Goal: Navigation & Orientation: Find specific page/section

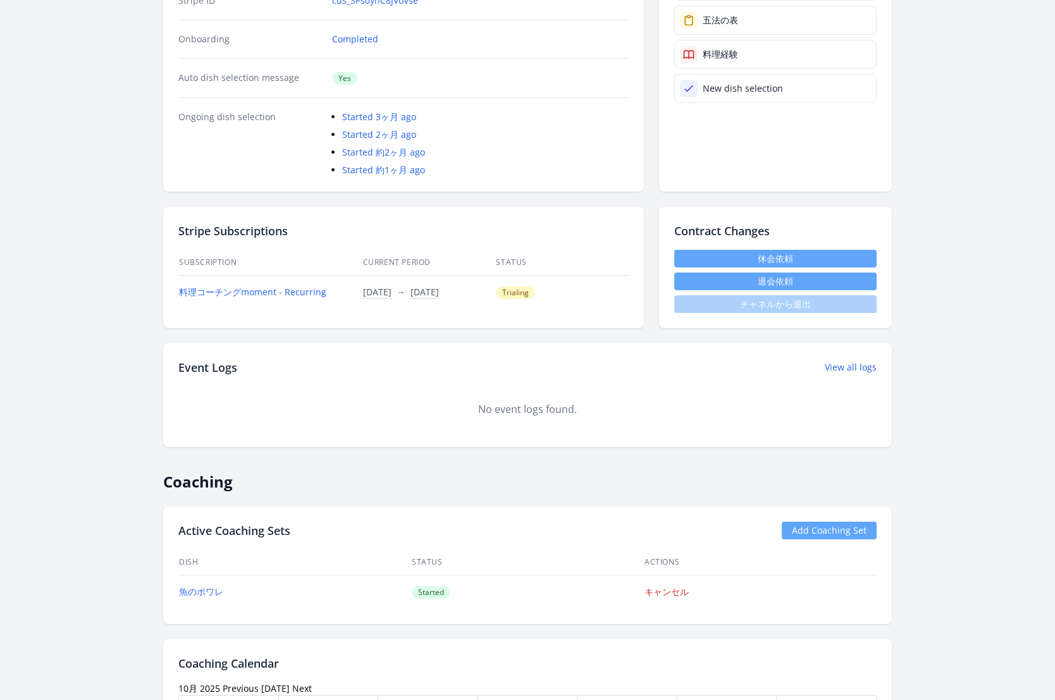
scroll to position [86, 0]
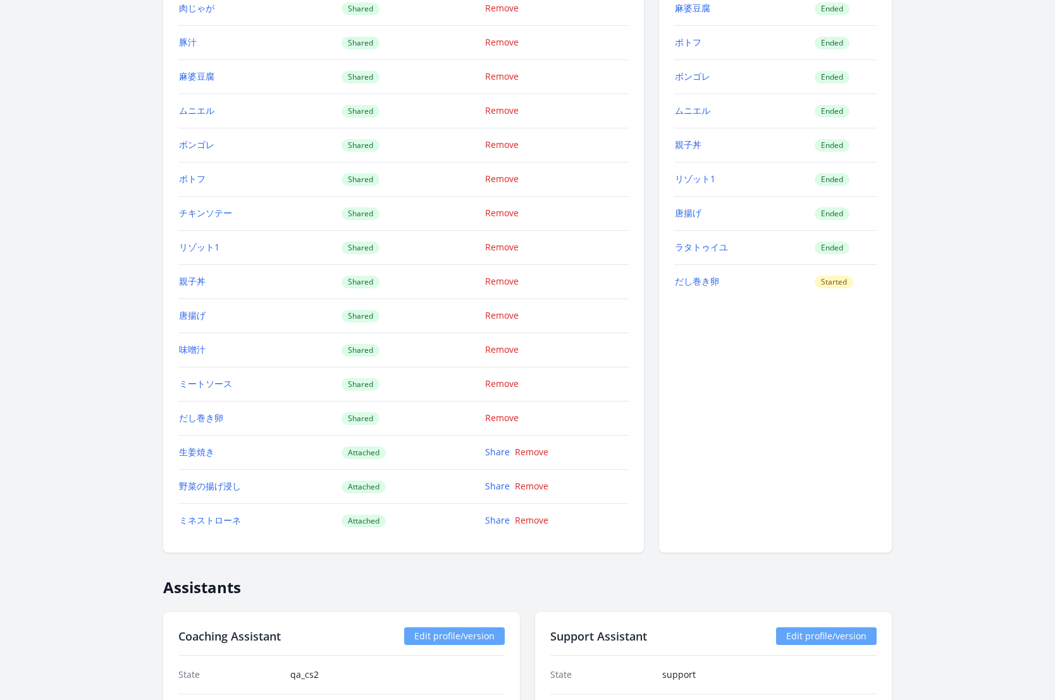
scroll to position [1705, 0]
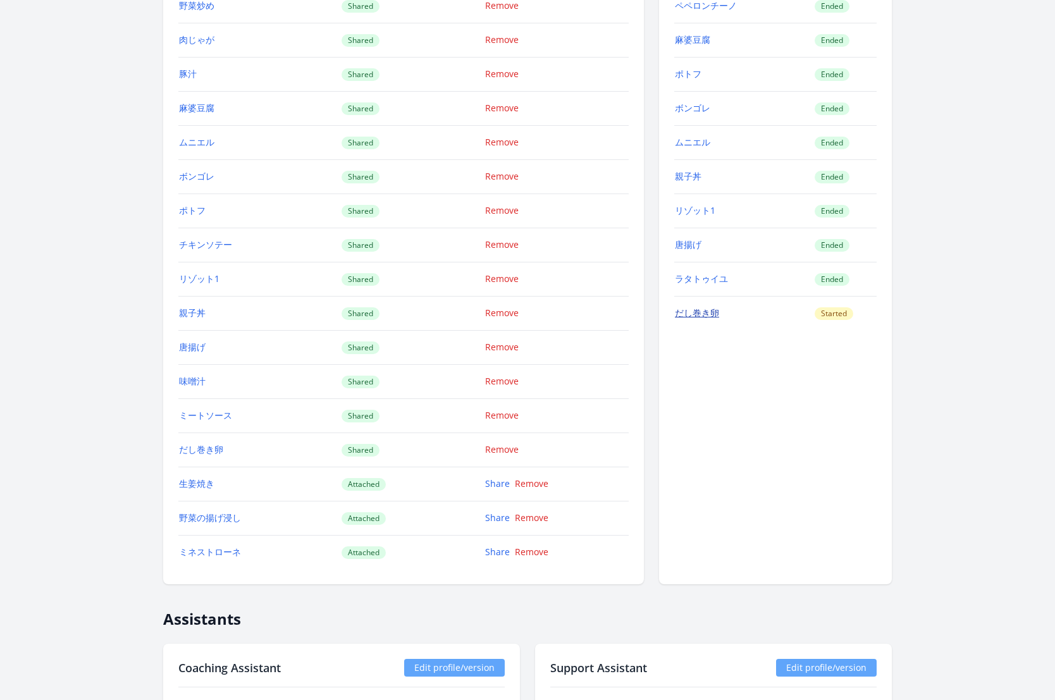
click at [706, 307] on link "だし巻き卵" at bounding box center [697, 313] width 44 height 12
click at [705, 273] on link "ラタトゥイユ" at bounding box center [701, 279] width 53 height 12
click at [690, 239] on link "唐揚げ" at bounding box center [688, 245] width 27 height 12
click at [717, 273] on link "ラタトゥイユ" at bounding box center [701, 279] width 53 height 12
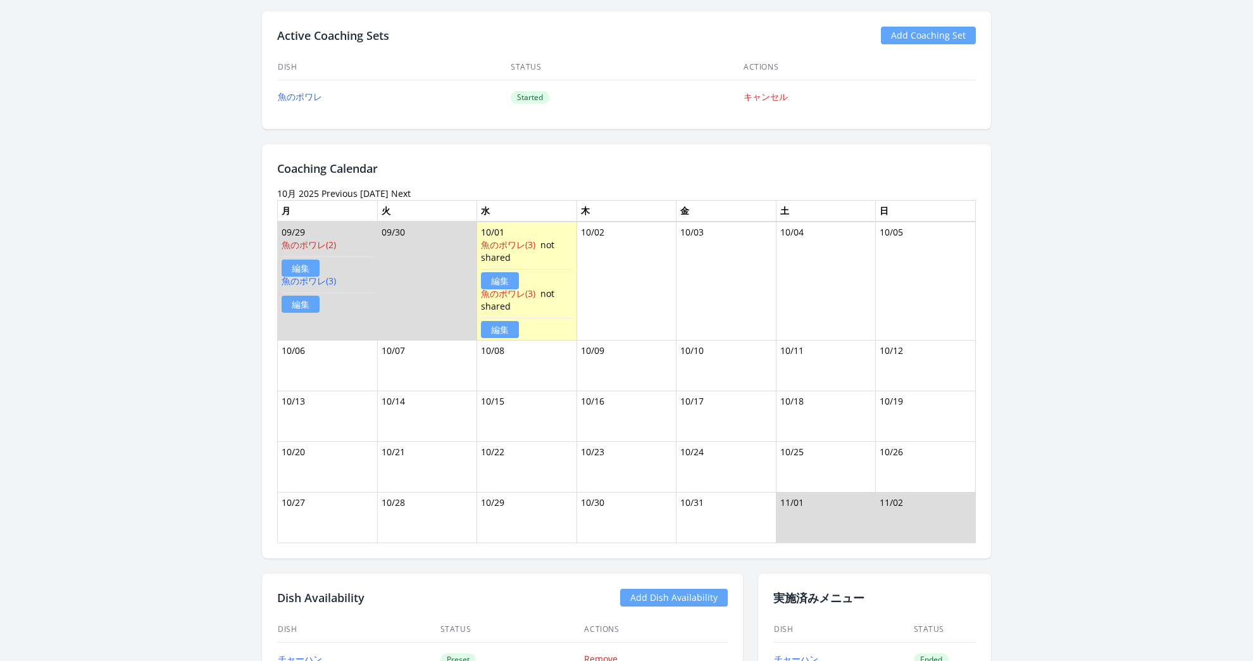
scroll to position [778, 0]
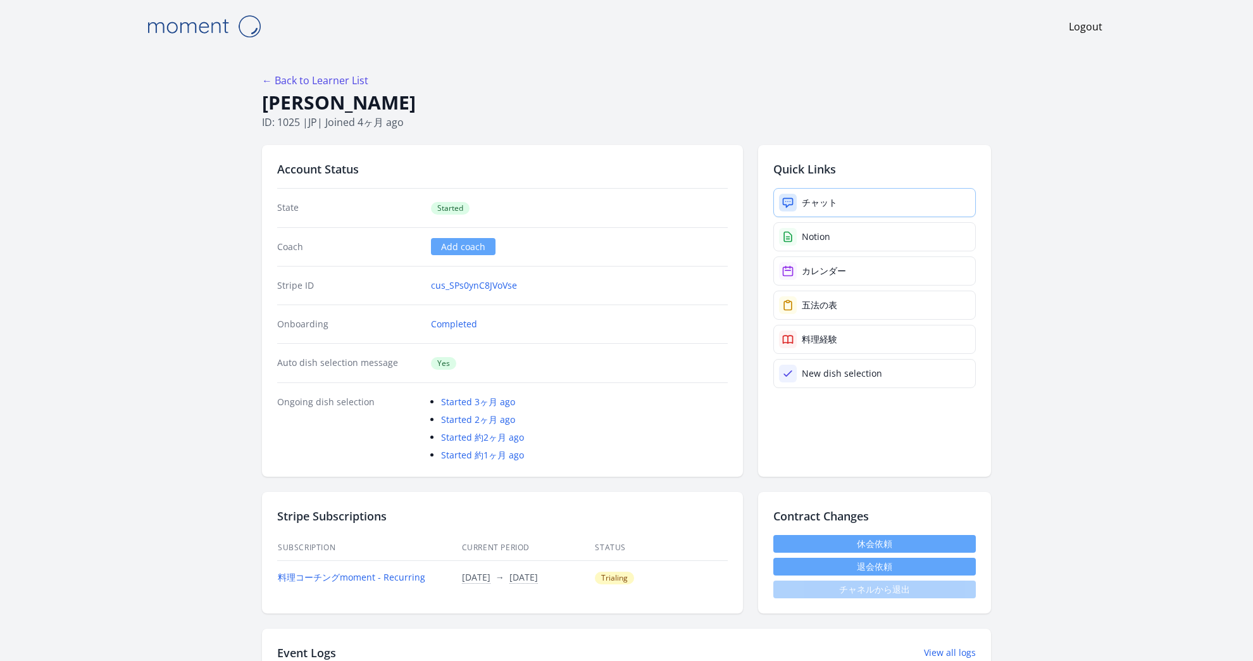
click at [807, 206] on div "チャット" at bounding box center [819, 202] width 35 height 13
